Goal: Navigation & Orientation: Find specific page/section

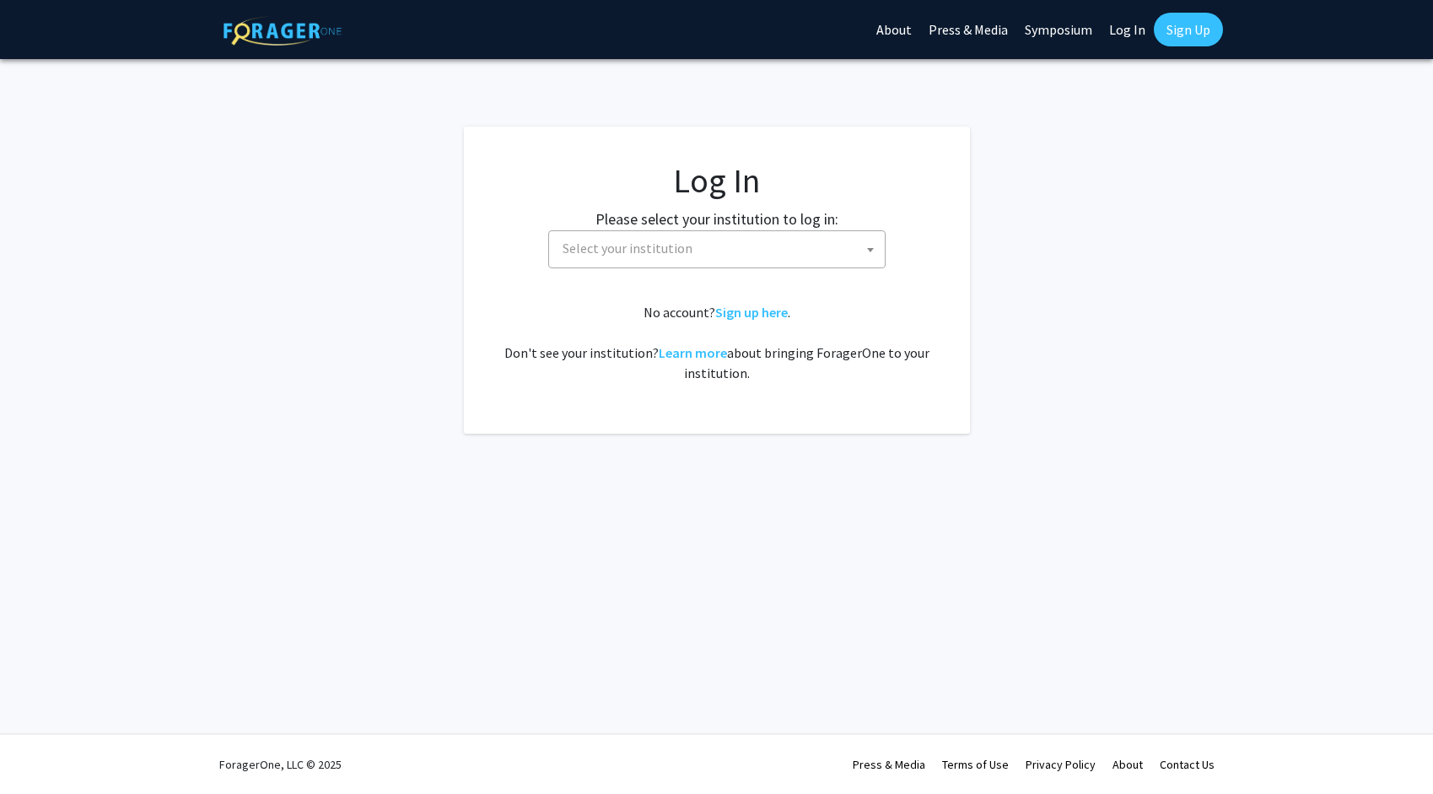
select select
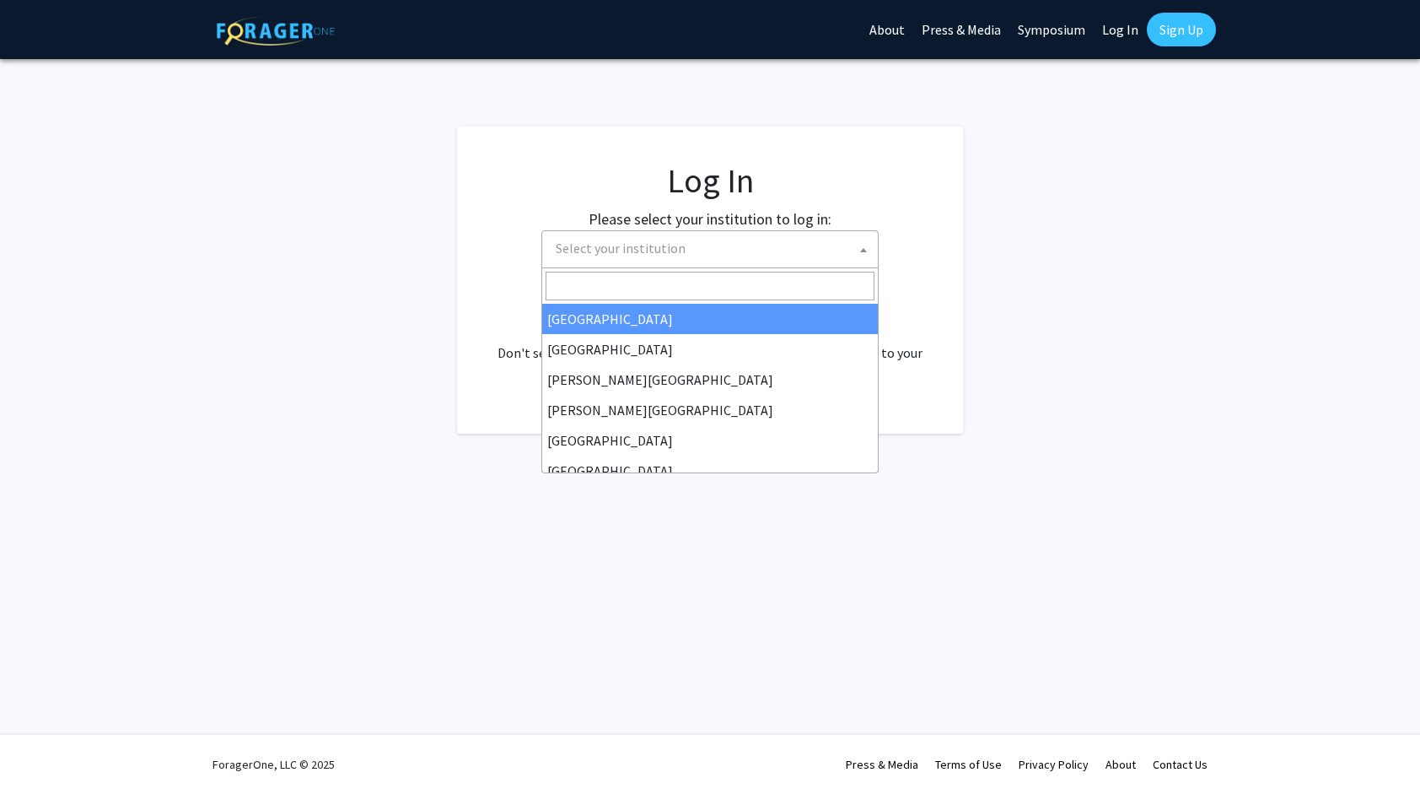
click at [793, 252] on span "Select your institution" at bounding box center [713, 248] width 329 height 35
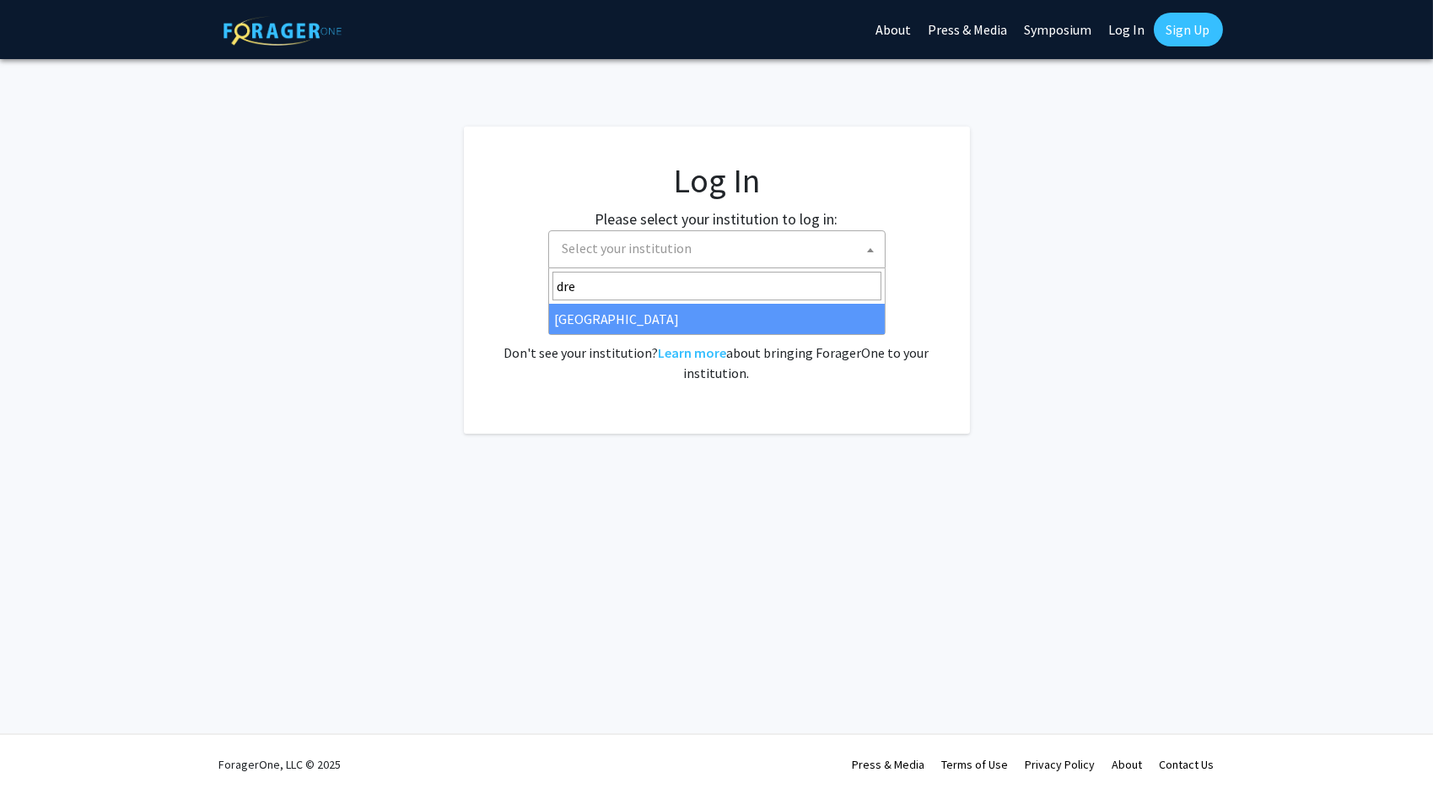
type input "dre"
select select "6"
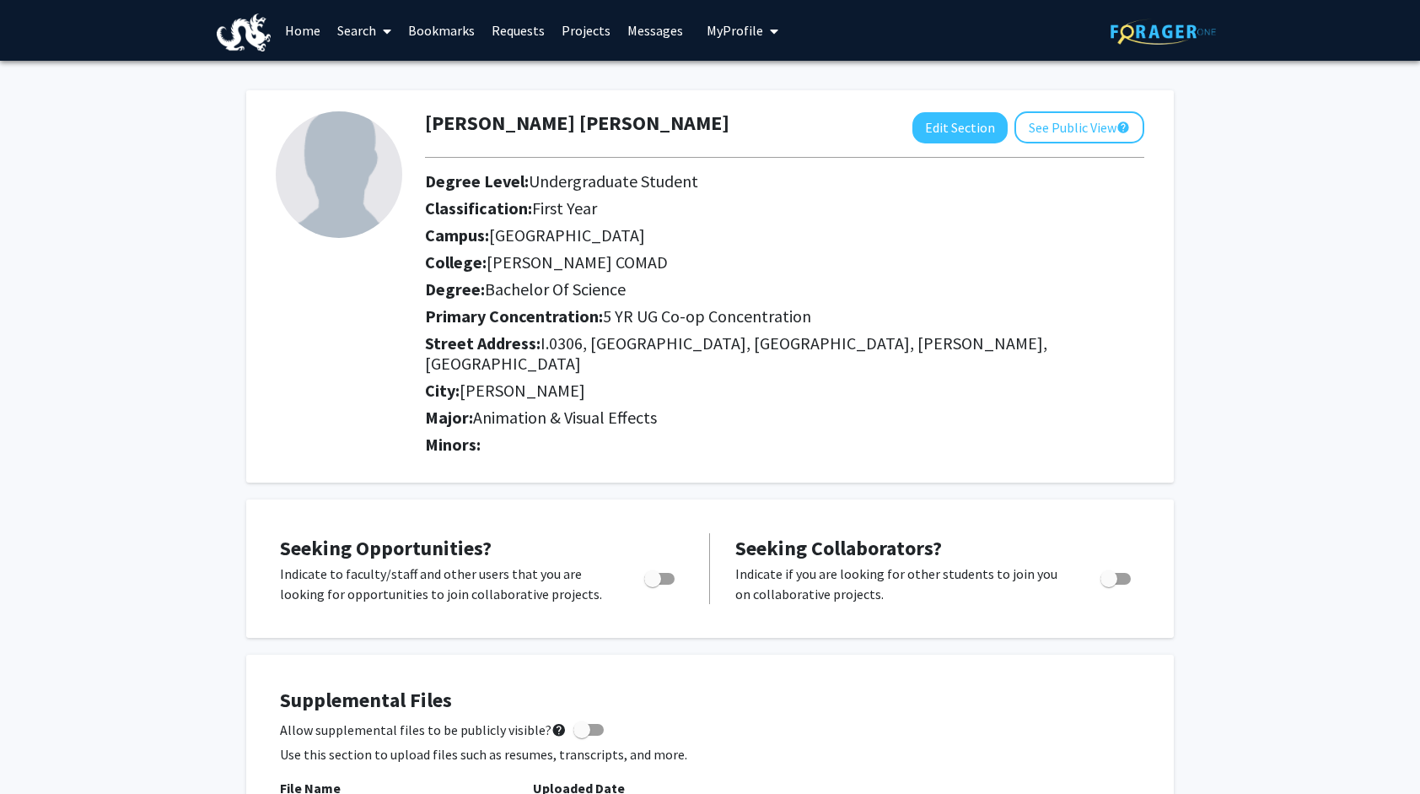
click at [299, 34] on link "Home" at bounding box center [303, 30] width 52 height 59
